Goal: Obtain resource: Obtain resource

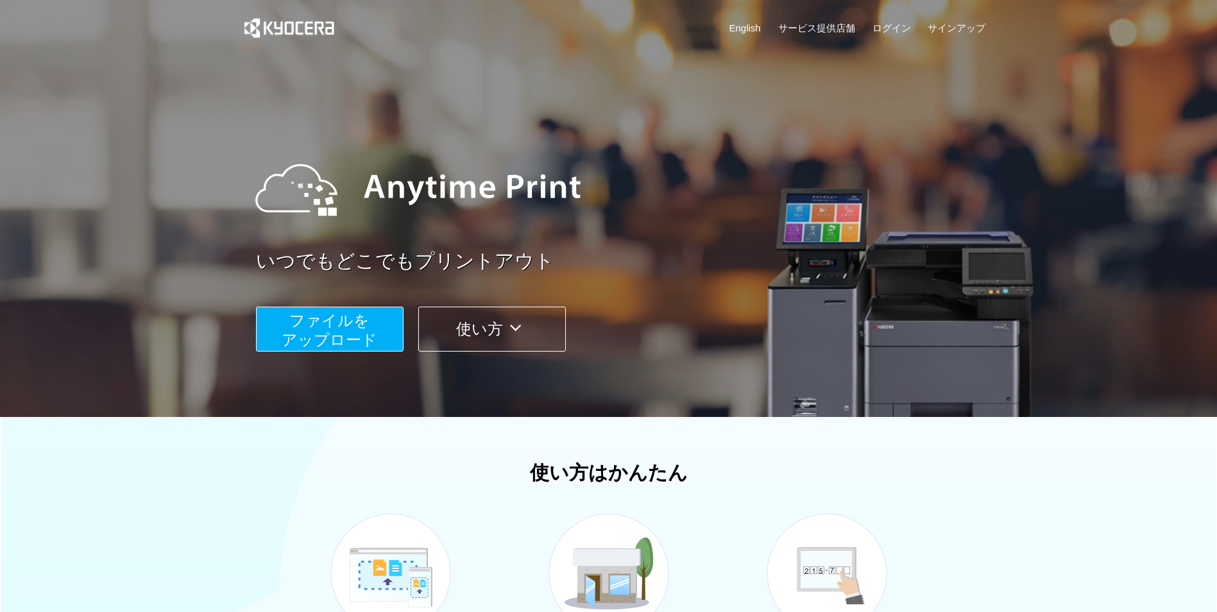
click at [336, 334] on span "ファイルを ​​アップロード" at bounding box center [330, 330] width 96 height 37
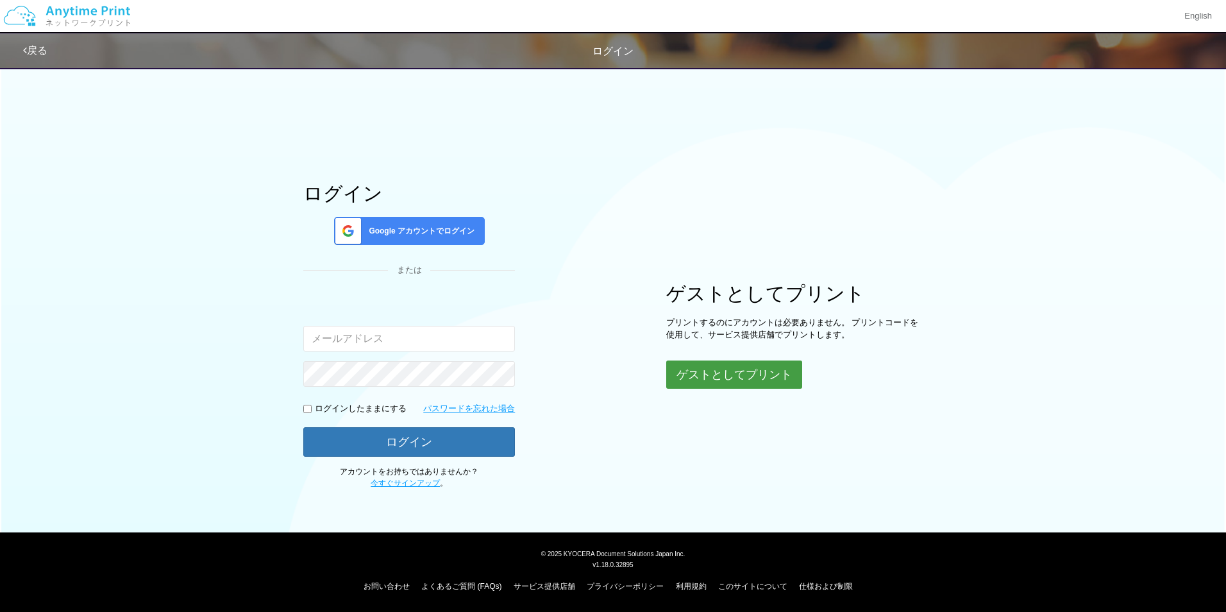
click at [716, 378] on button "ゲストとしてプリント" at bounding box center [734, 374] width 136 height 28
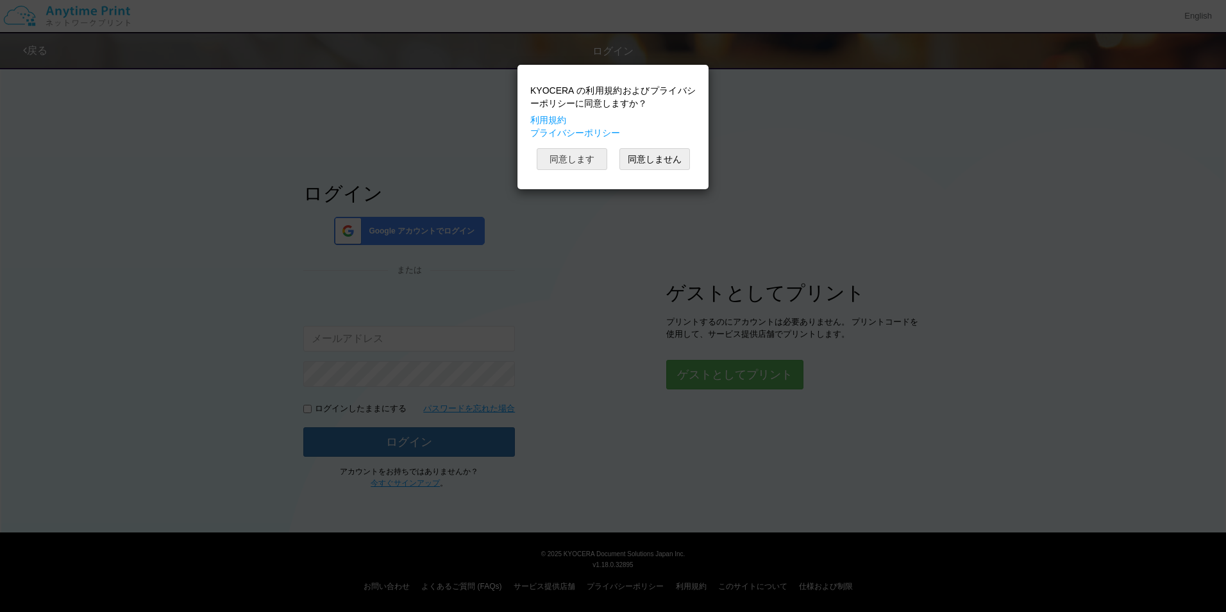
click at [586, 164] on button "同意します" at bounding box center [572, 159] width 71 height 22
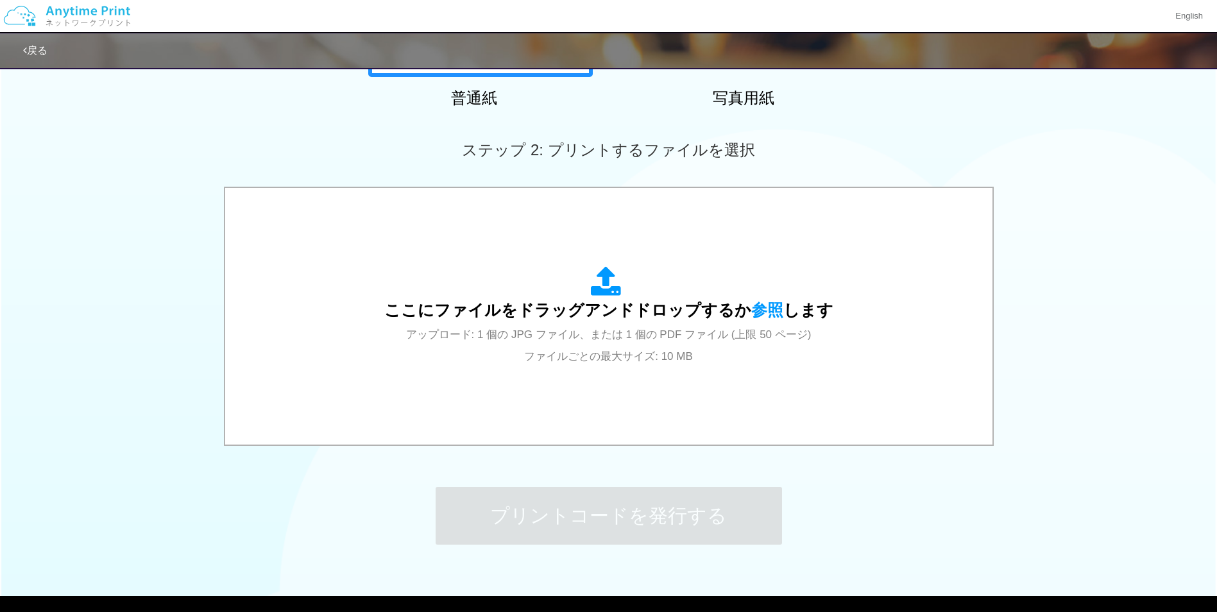
scroll to position [321, 0]
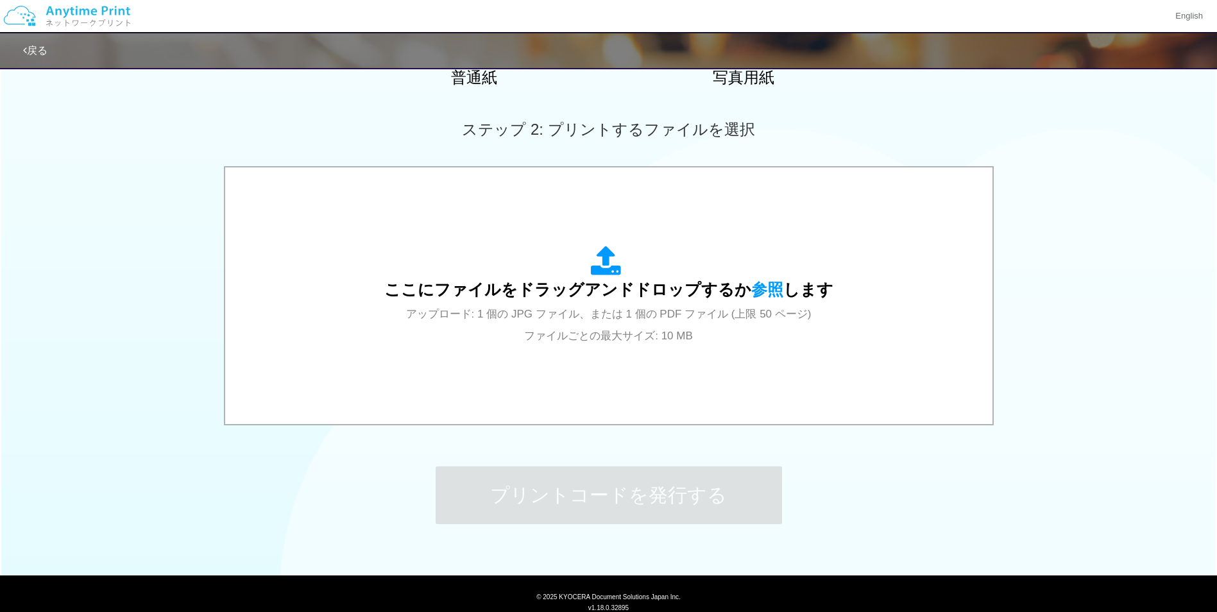
click at [684, 316] on span "アップロード: 1 個の JPG ファイル、または 1 個の PDF ファイル (上限 50 ページ) ファイルごとの最大サイズ: 10 MB" at bounding box center [608, 325] width 405 height 34
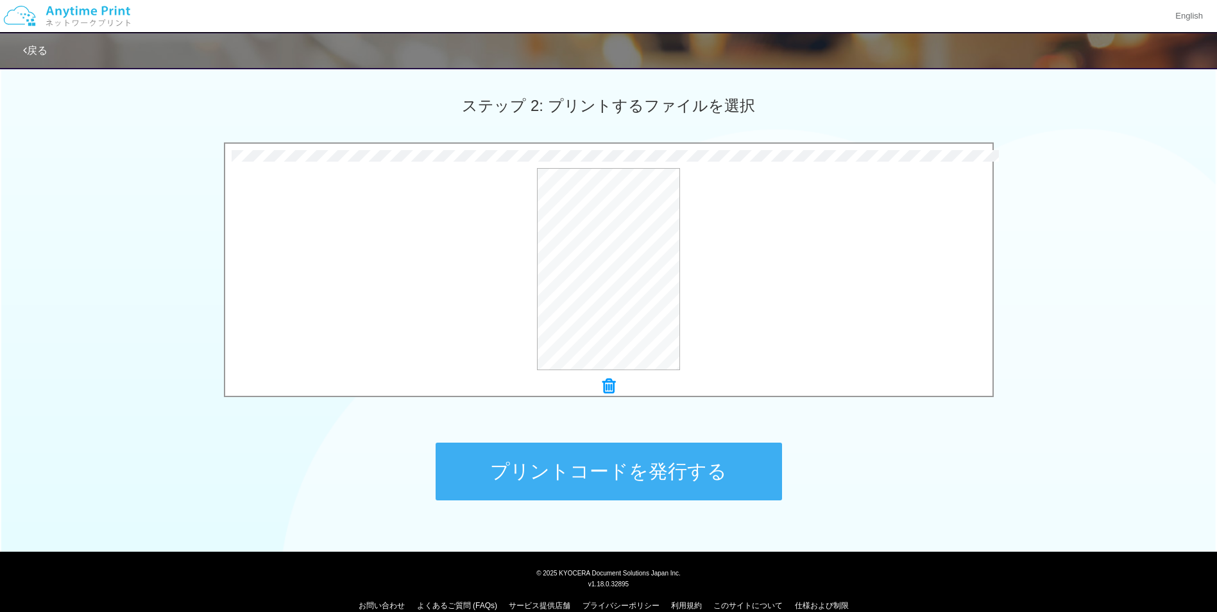
scroll to position [364, 0]
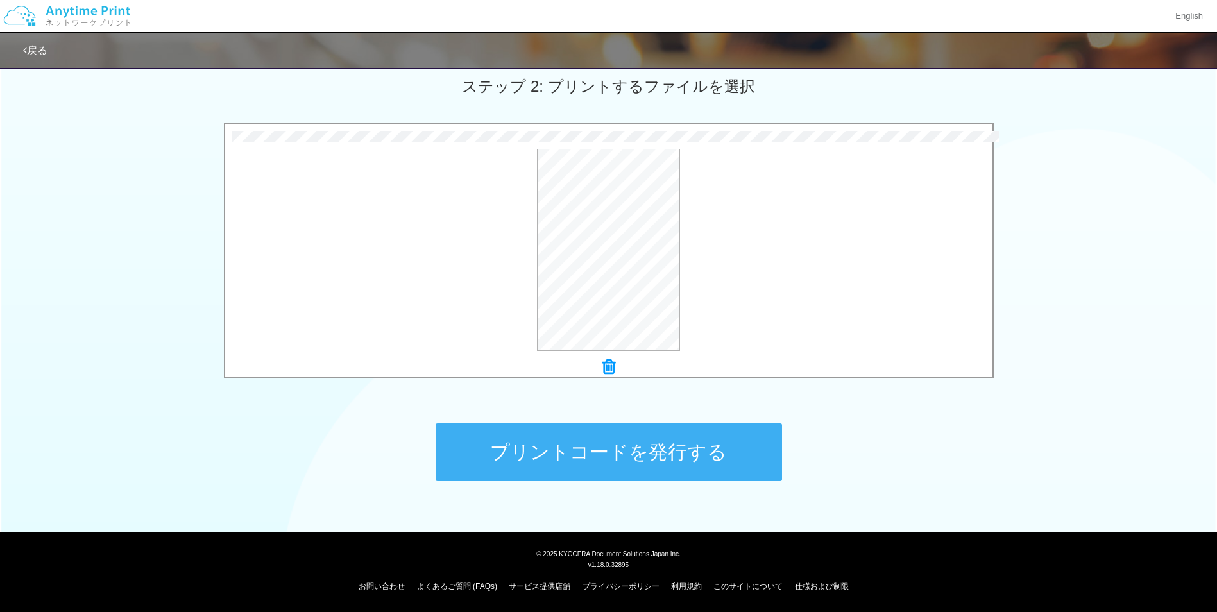
click at [544, 456] on button "プリントコードを発行する" at bounding box center [609, 452] width 346 height 58
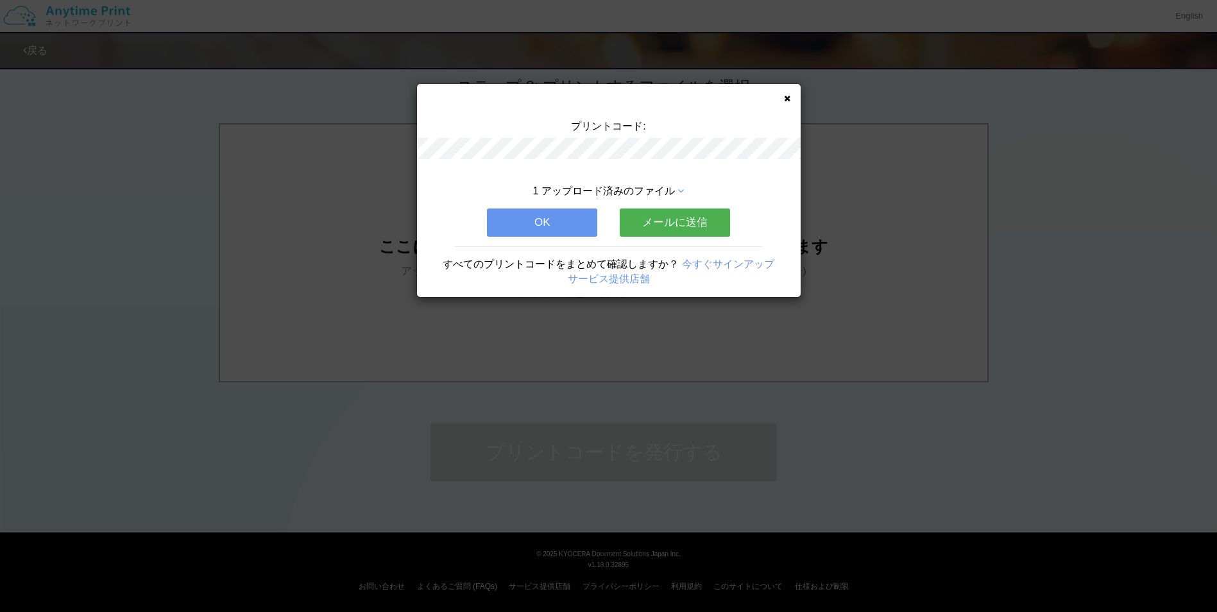
scroll to position [0, 0]
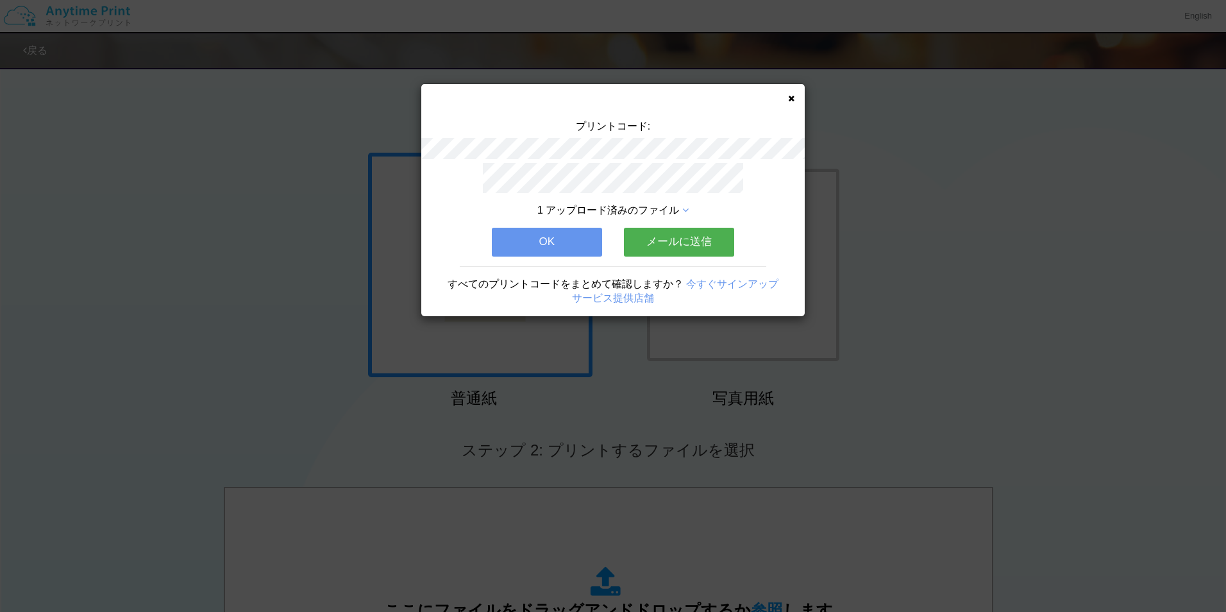
click at [581, 230] on button "OK" at bounding box center [547, 242] width 110 height 28
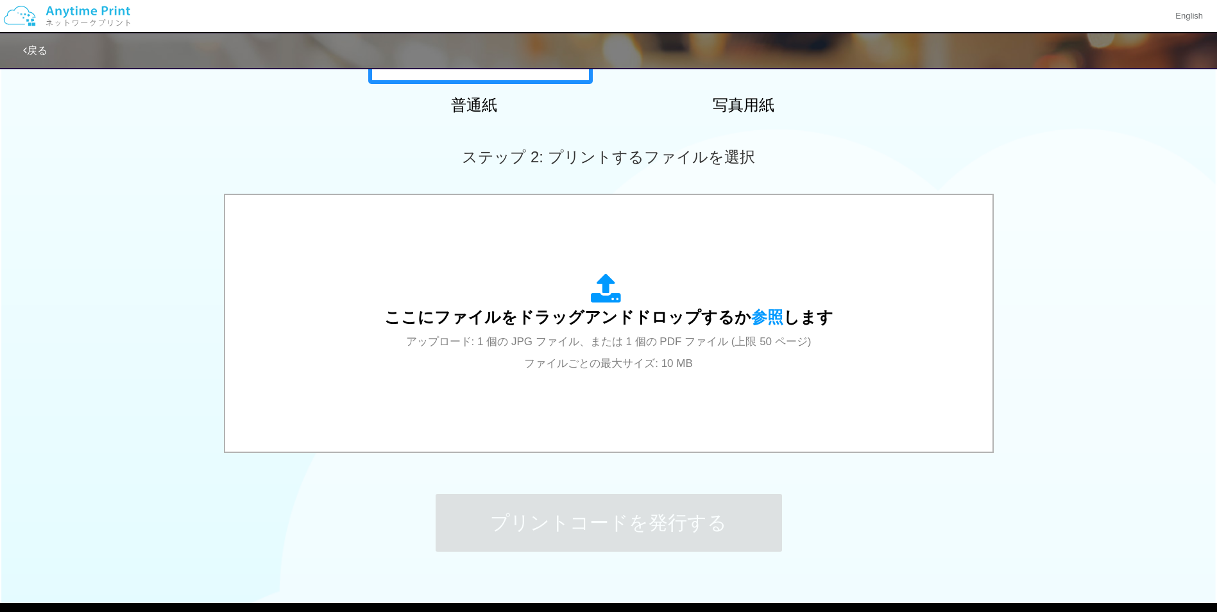
scroll to position [300, 0]
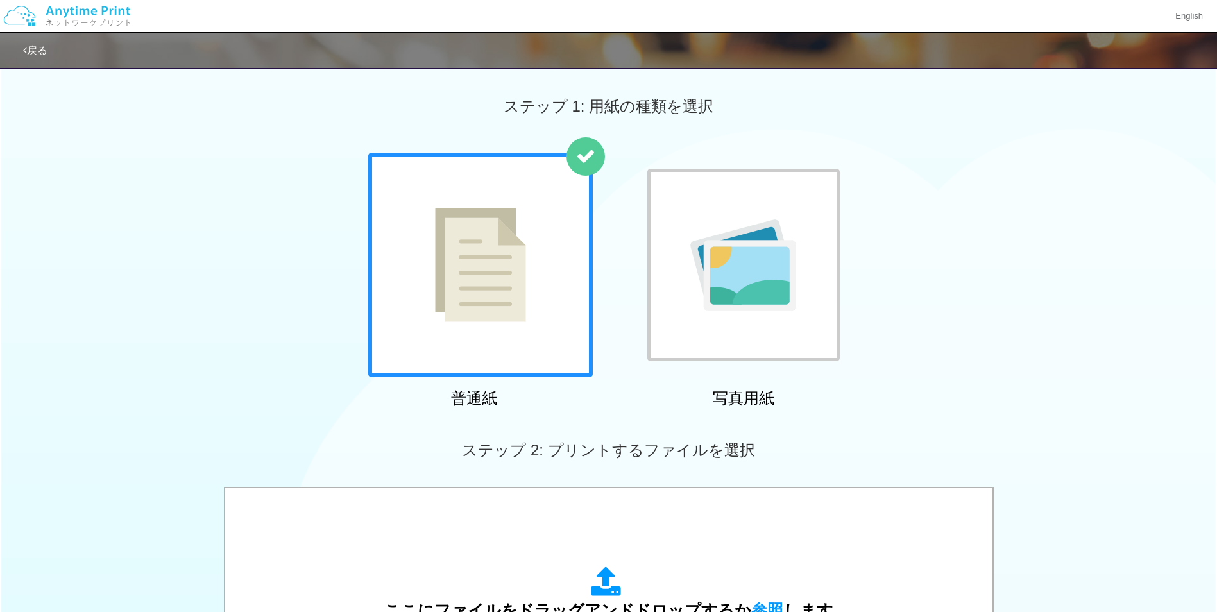
click at [37, 46] on link "戻る" at bounding box center [35, 50] width 24 height 11
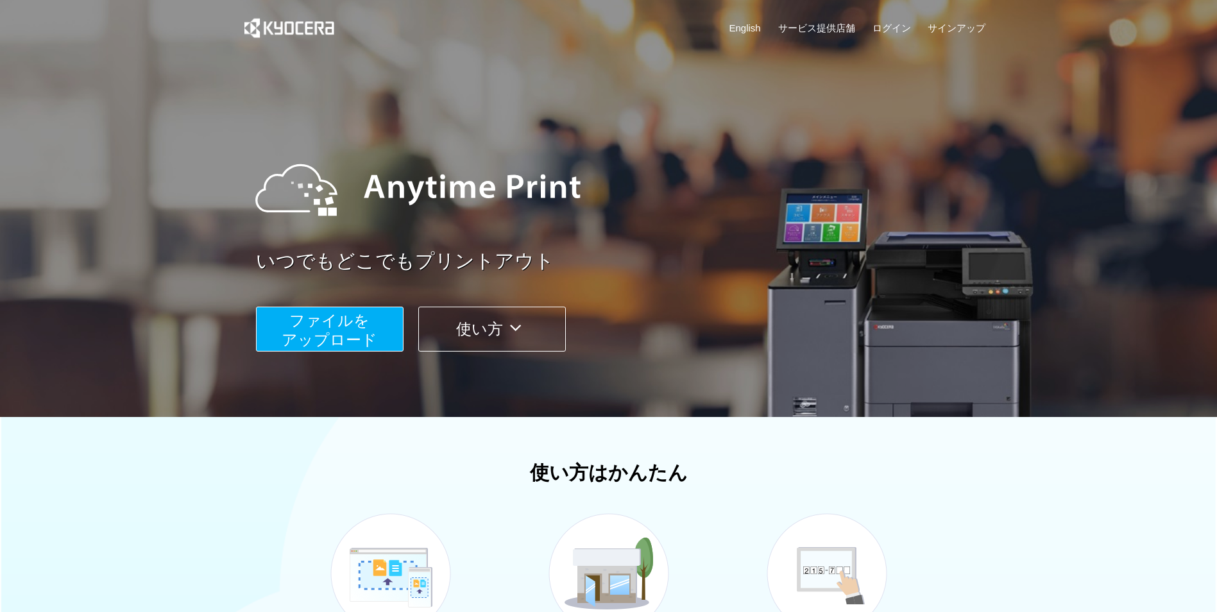
click at [527, 330] on icon at bounding box center [515, 327] width 25 height 19
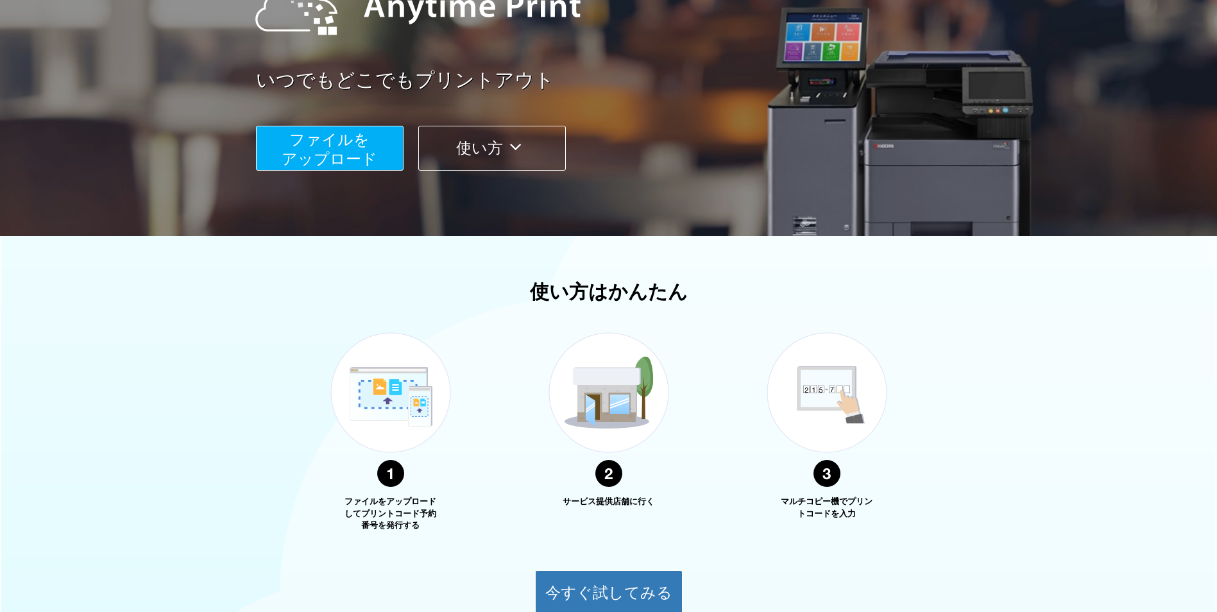
scroll to position [300, 0]
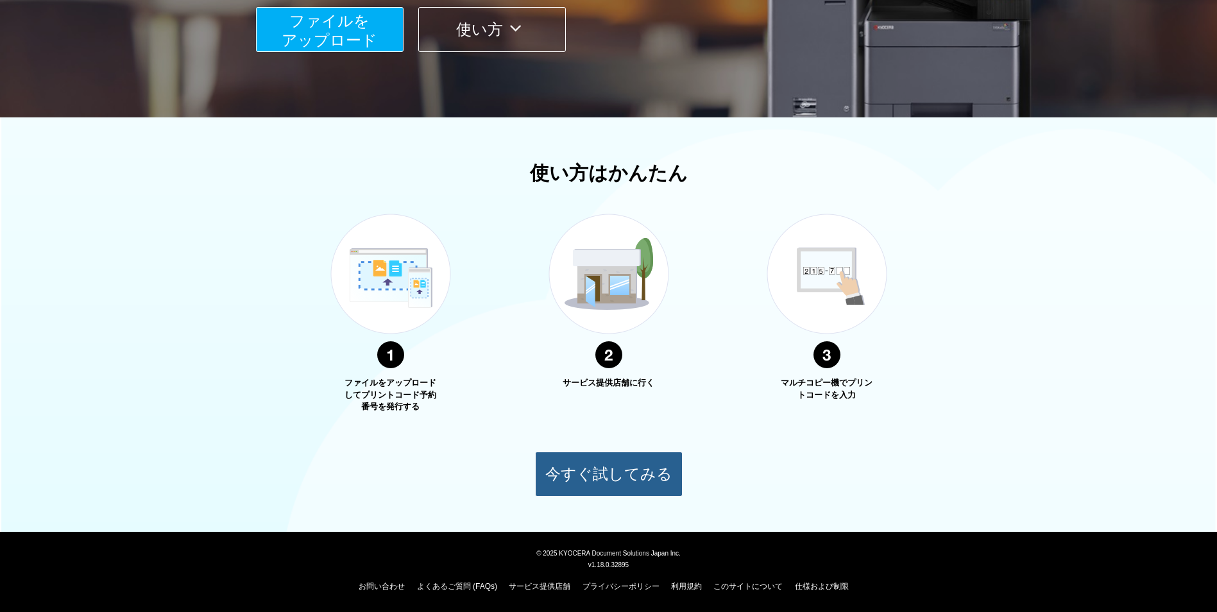
click at [595, 459] on button "今すぐ試してみる" at bounding box center [609, 474] width 148 height 45
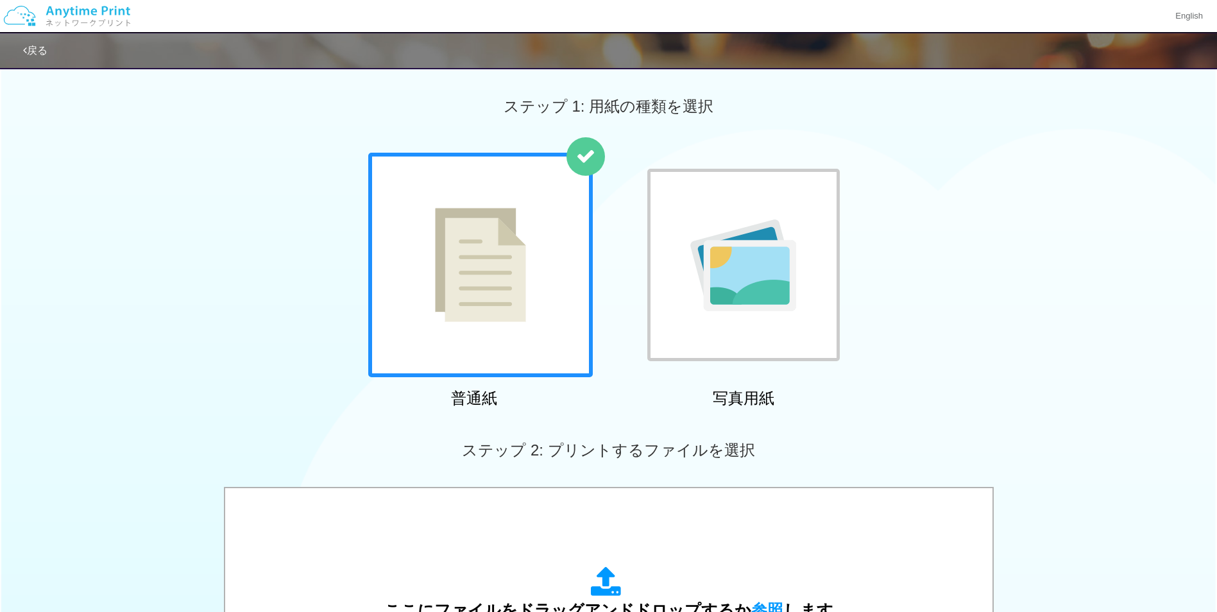
click at [33, 51] on link "戻る" at bounding box center [35, 50] width 24 height 11
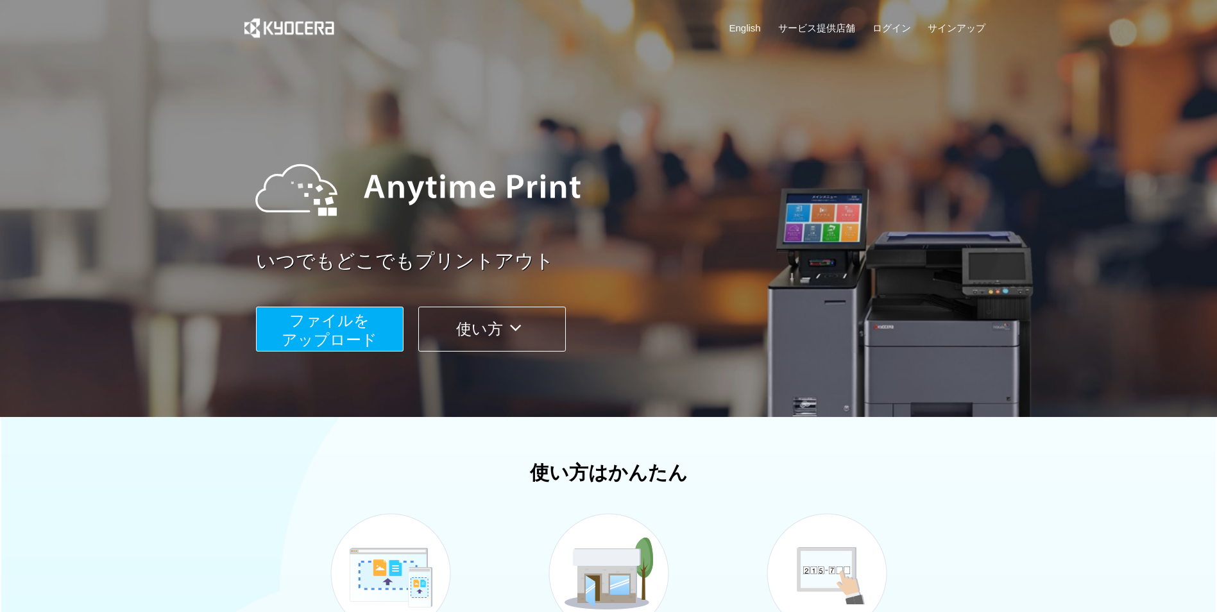
click at [489, 335] on button "使い方" at bounding box center [492, 329] width 148 height 45
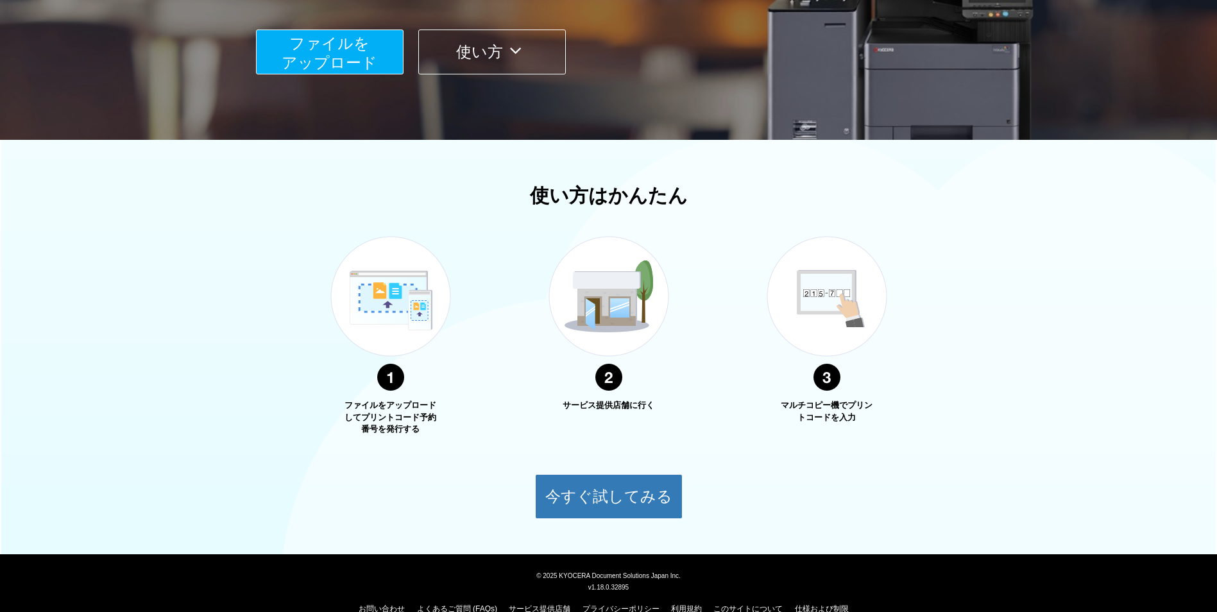
scroll to position [300, 0]
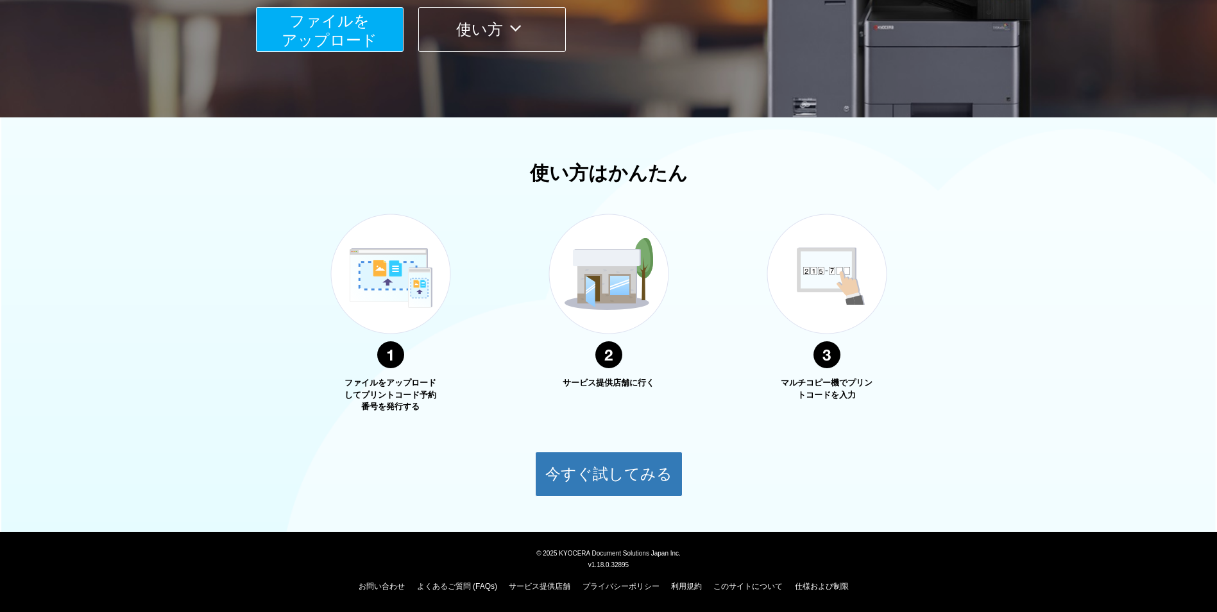
click at [598, 366] on img at bounding box center [609, 291] width 160 height 203
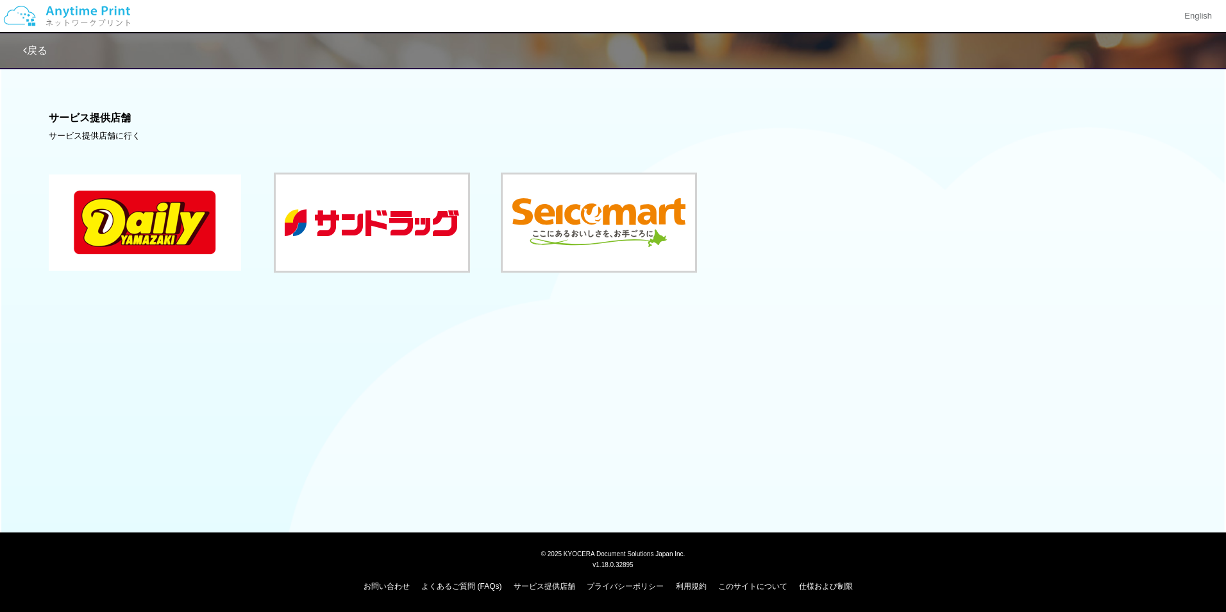
click at [178, 235] on button at bounding box center [145, 222] width 192 height 96
click at [36, 52] on link "戻る" at bounding box center [35, 50] width 24 height 11
